Goal: Information Seeking & Learning: Learn about a topic

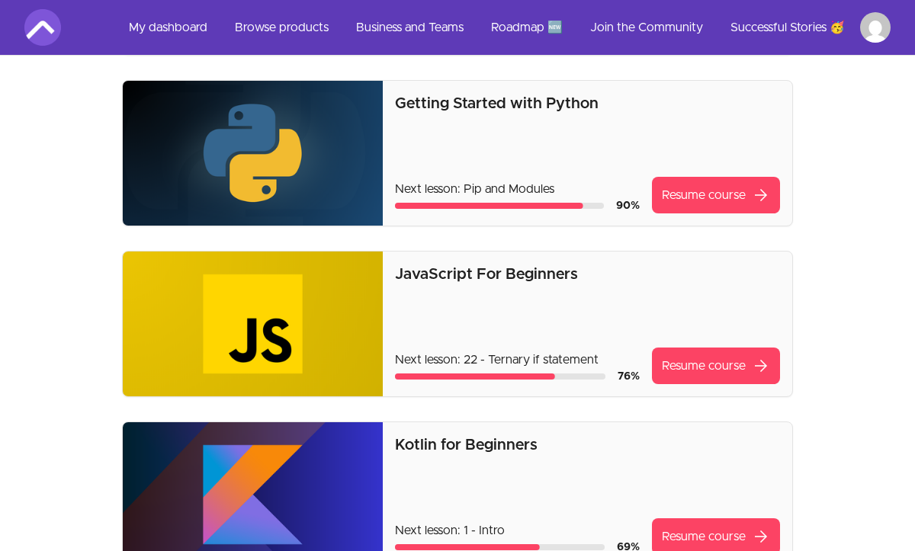
scroll to position [274, 0]
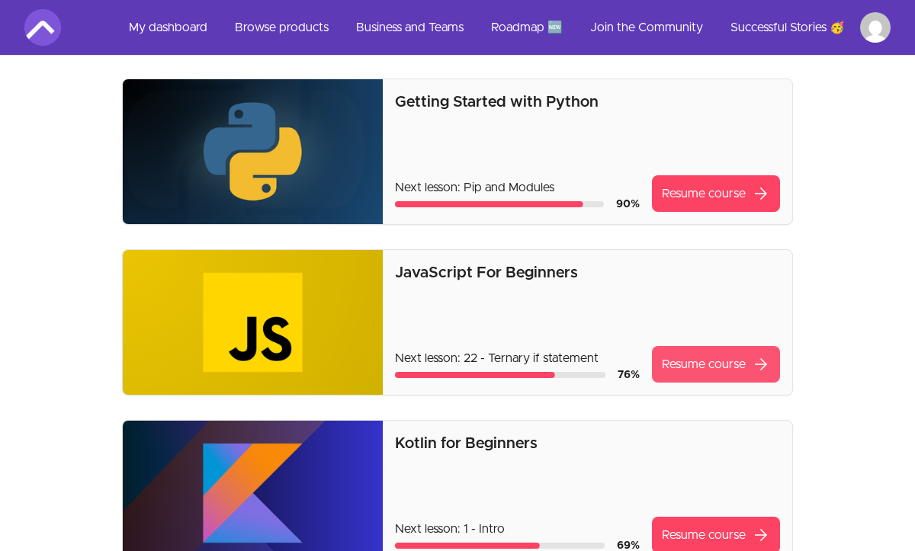
click at [702, 366] on link "Resume course arrow_forward" at bounding box center [716, 364] width 128 height 37
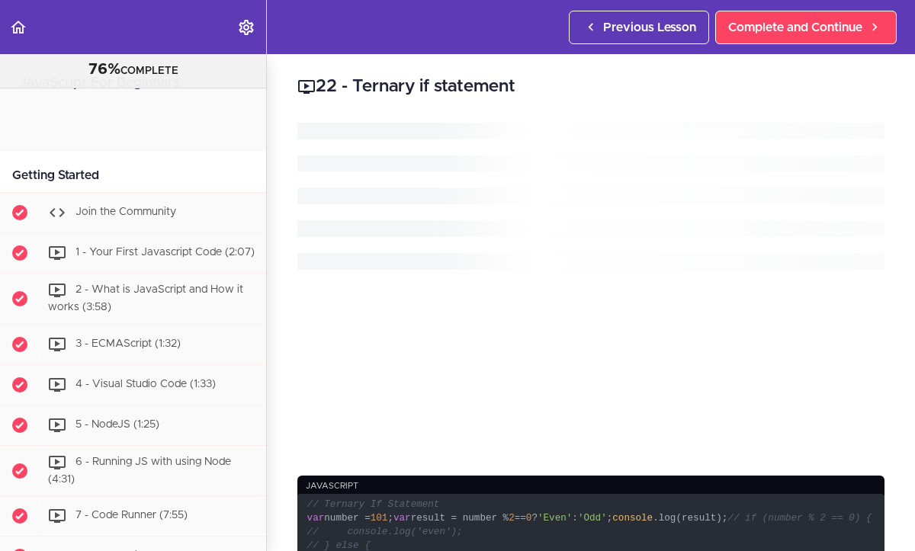
scroll to position [1431, 0]
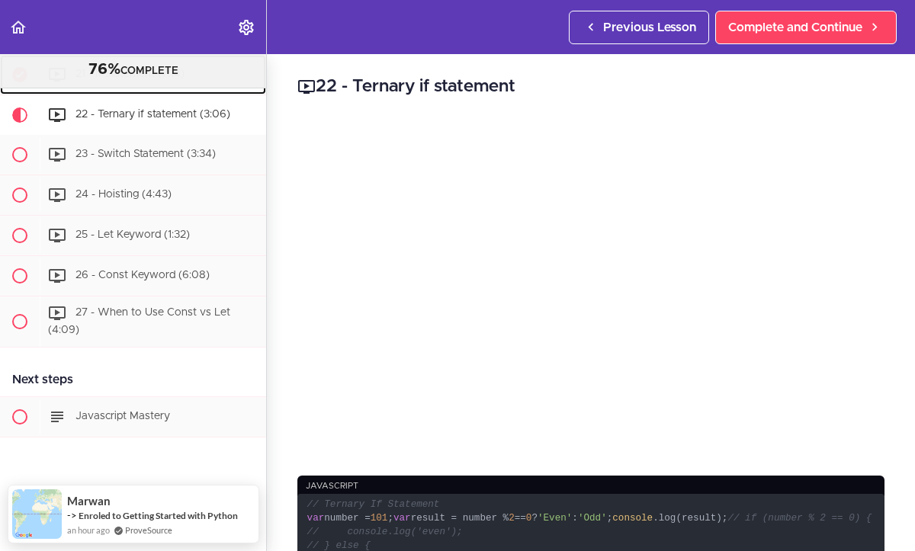
click at [247, 90] on div "21 - If Statement (7:14)" at bounding box center [153, 75] width 226 height 34
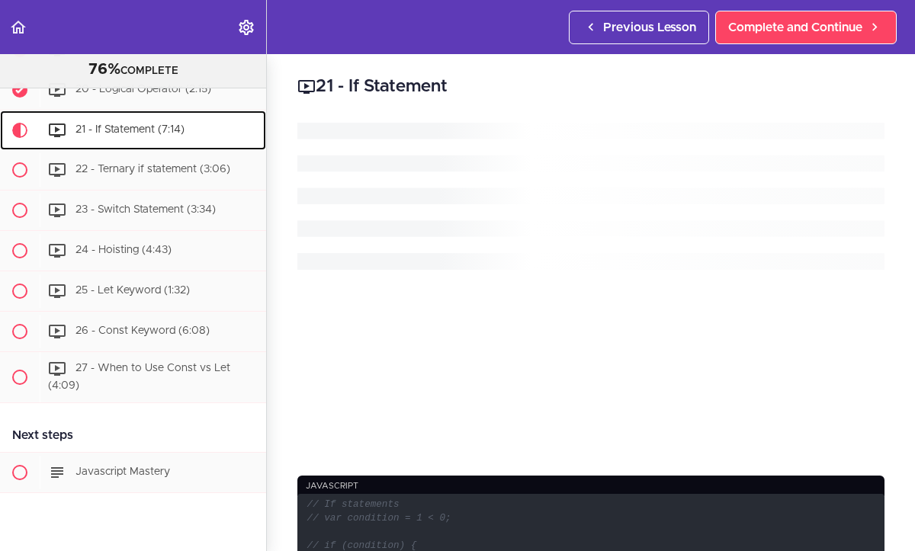
scroll to position [1373, 0]
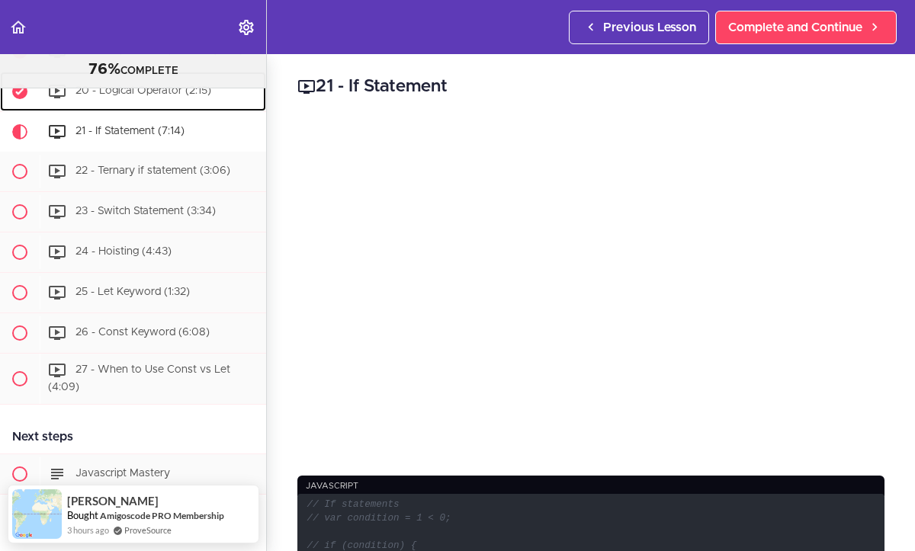
click at [242, 92] on div "20 - Logical Operator (2:15)" at bounding box center [153, 92] width 226 height 34
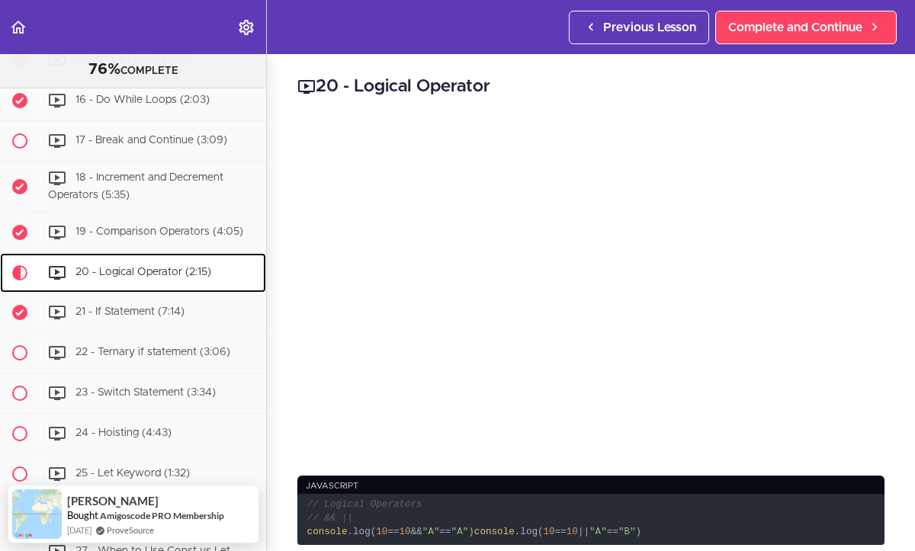
scroll to position [1197, 0]
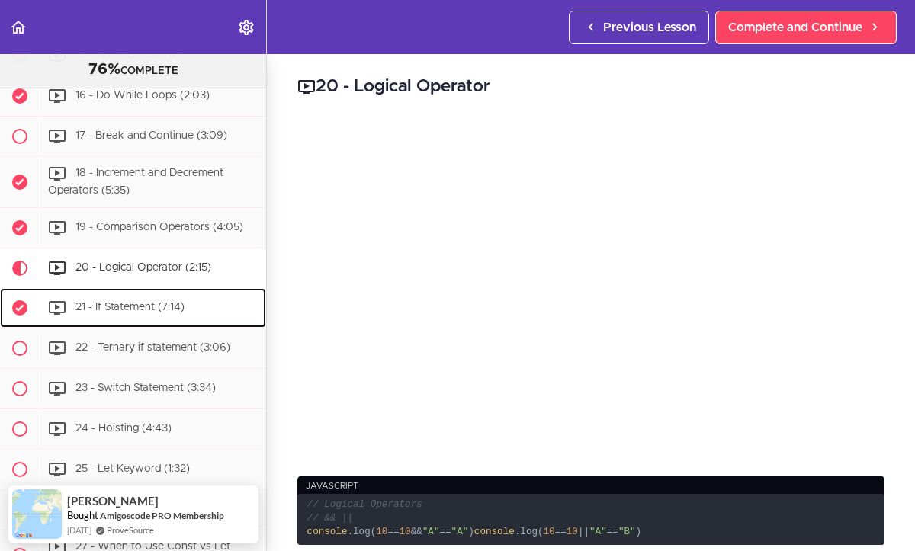
click at [208, 303] on div "21 - If Statement (7:14)" at bounding box center [153, 308] width 226 height 34
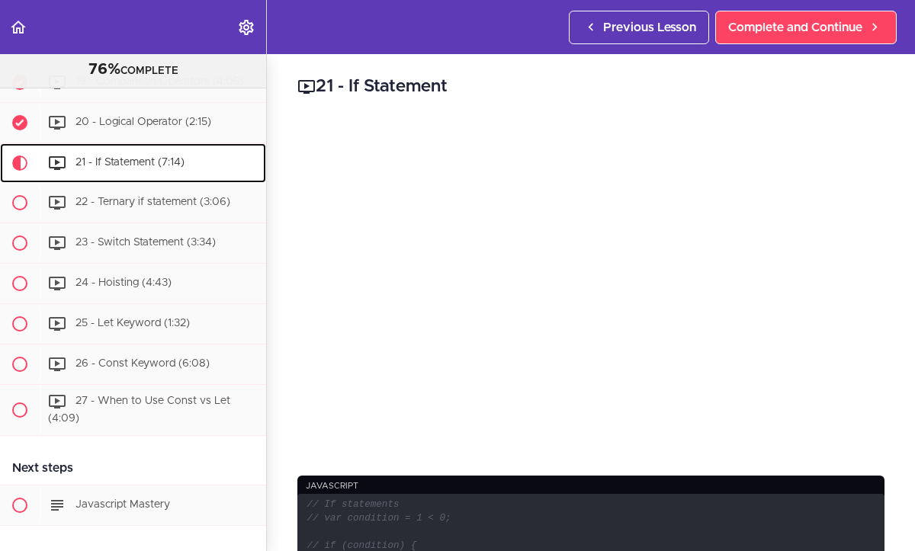
scroll to position [1373, 0]
